Goal: Navigation & Orientation: Find specific page/section

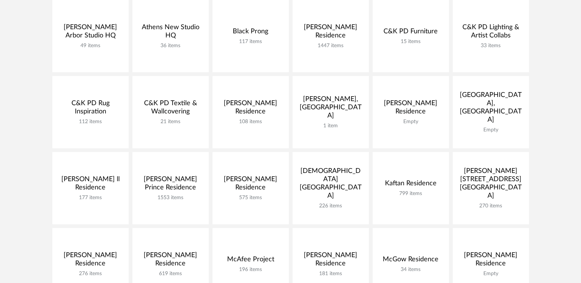
scroll to position [207, 0]
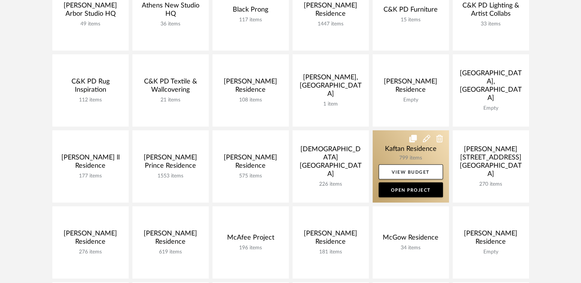
click at [393, 147] on link at bounding box center [411, 166] width 76 height 72
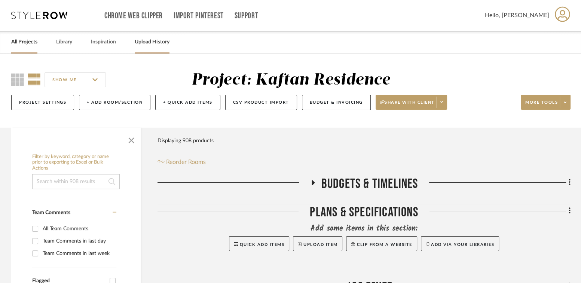
click at [152, 37] on link "Upload History" at bounding box center [152, 42] width 35 height 10
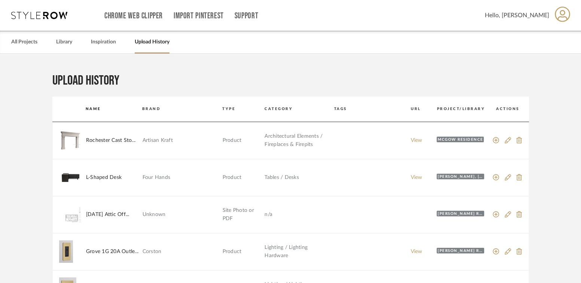
click at [51, 47] on div "All Projects Library Inspiration Upload History" at bounding box center [290, 42] width 581 height 23
click at [65, 42] on link "Library" at bounding box center [64, 42] width 16 height 10
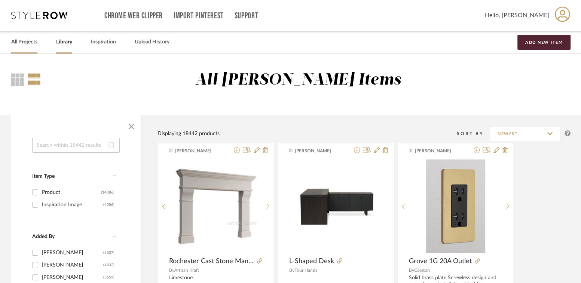
click at [34, 41] on link "All Projects" at bounding box center [24, 42] width 26 height 10
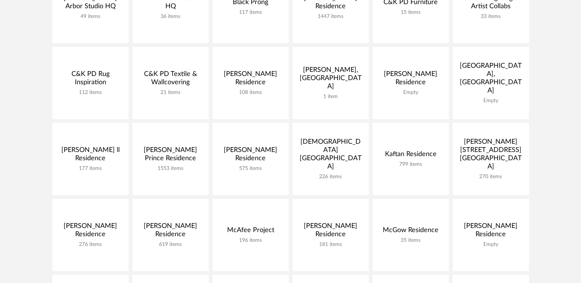
scroll to position [216, 0]
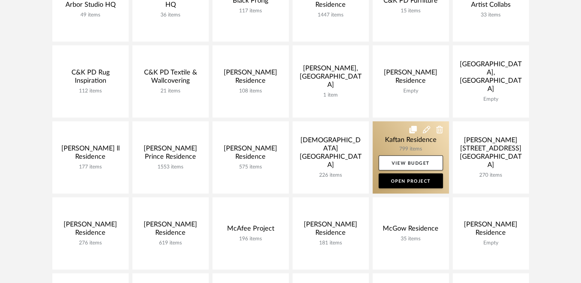
click at [396, 140] on link at bounding box center [411, 157] width 76 height 72
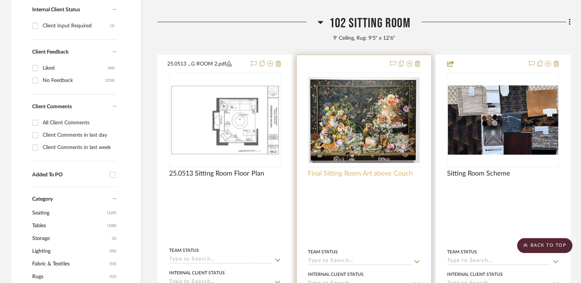
scroll to position [469, 0]
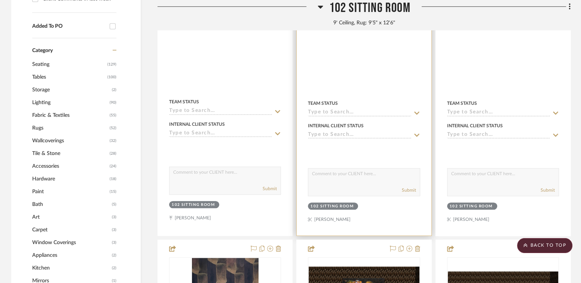
drag, startPoint x: 357, startPoint y: 155, endPoint x: 361, endPoint y: 155, distance: 4.5
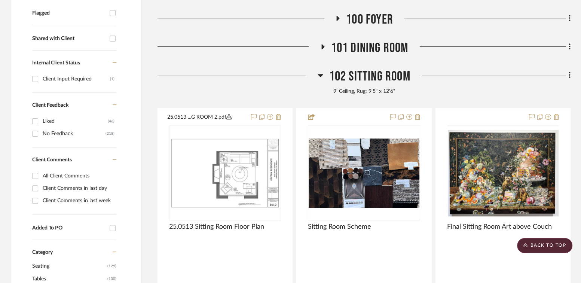
scroll to position [251, 0]
